Goal: Task Accomplishment & Management: Manage account settings

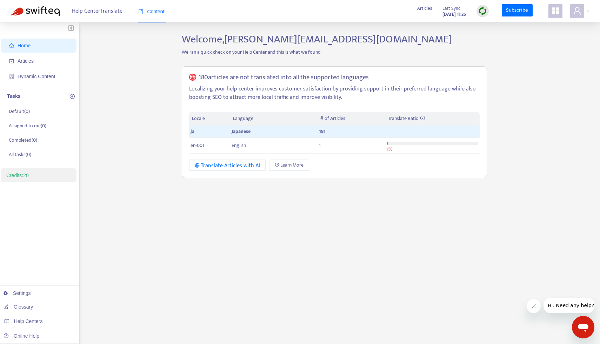
click at [556, 12] on icon "appstore" at bounding box center [555, 10] width 7 height 7
click at [466, 207] on div "Welcome, [PERSON_NAME][EMAIL_ADDRESS][DOMAIN_NAME] We ran a quick check on your…" at bounding box center [334, 238] width 316 height 410
